Goal: Obtain resource: Download file/media

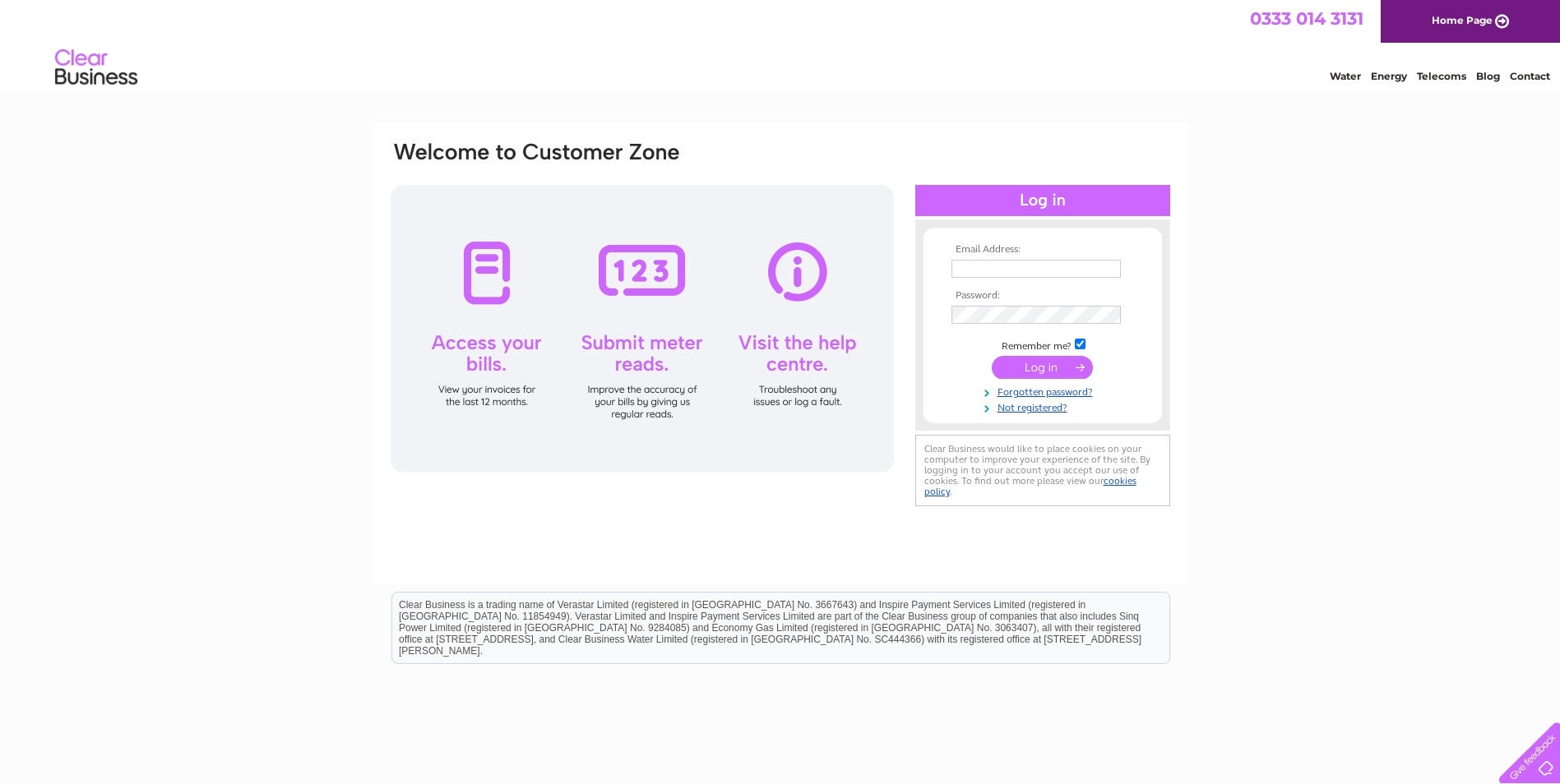
type input "[EMAIL_ADDRESS][DOMAIN_NAME]"
click at [1021, 364] on input "submit" at bounding box center [1042, 367] width 101 height 23
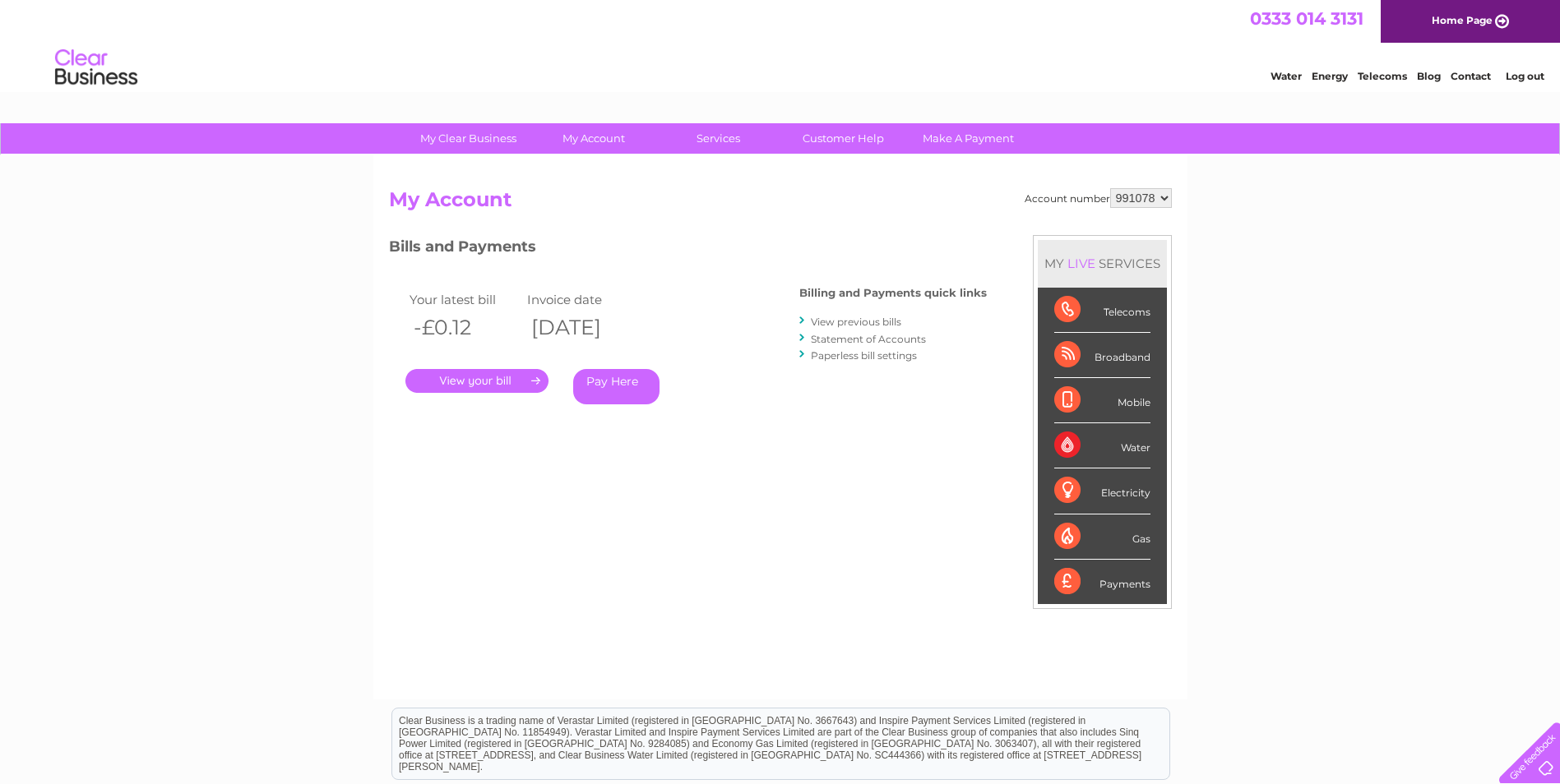
click at [1145, 197] on select "991078 997737" at bounding box center [1140, 198] width 61 height 20
select select "997737"
click at [1110, 188] on select "991078 997737" at bounding box center [1140, 198] width 61 height 20
click at [877, 322] on link "View previous bills" at bounding box center [856, 322] width 91 height 12
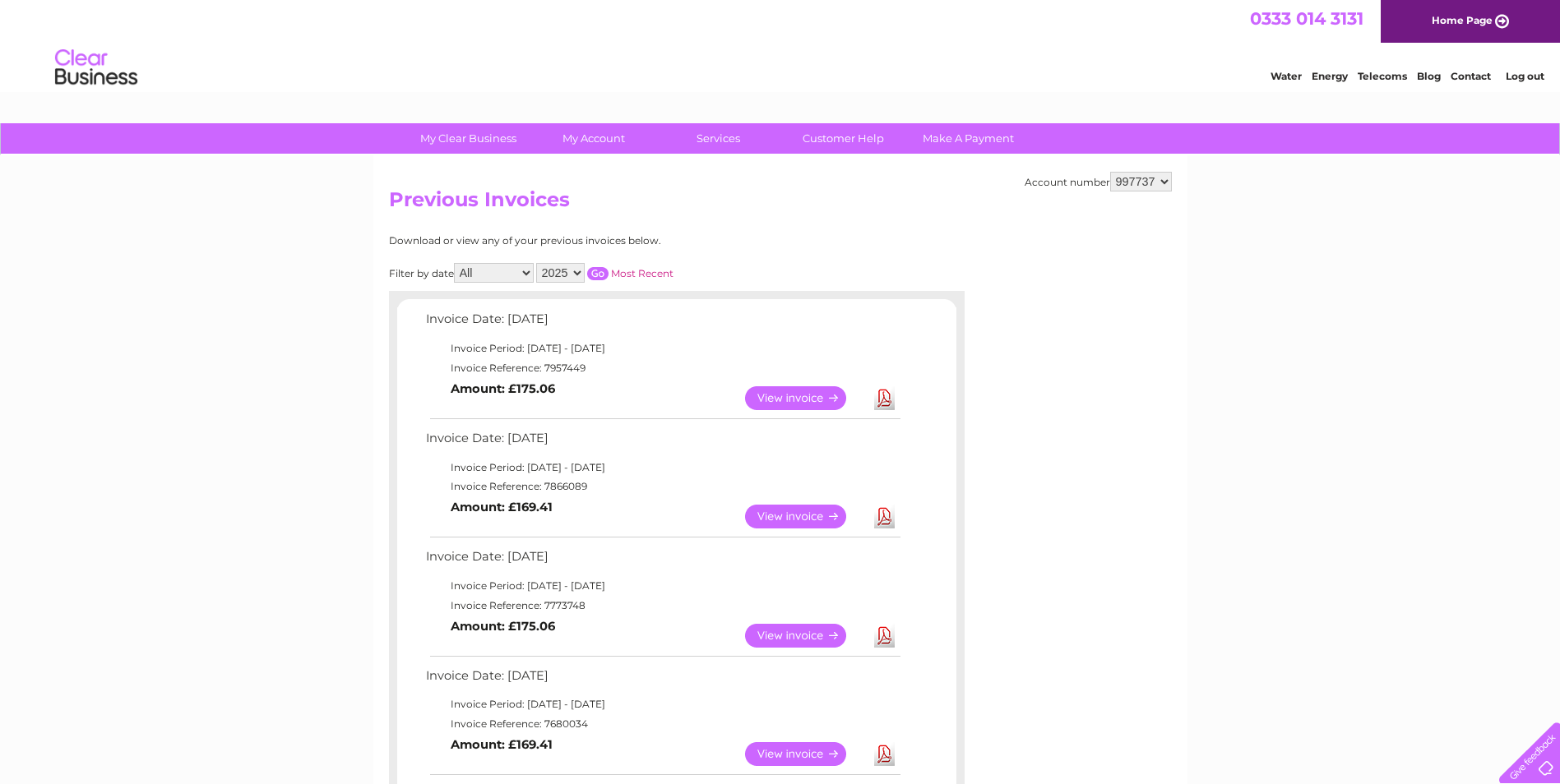
click at [886, 515] on link "Download" at bounding box center [884, 516] width 20 height 24
